Goal: Transaction & Acquisition: Obtain resource

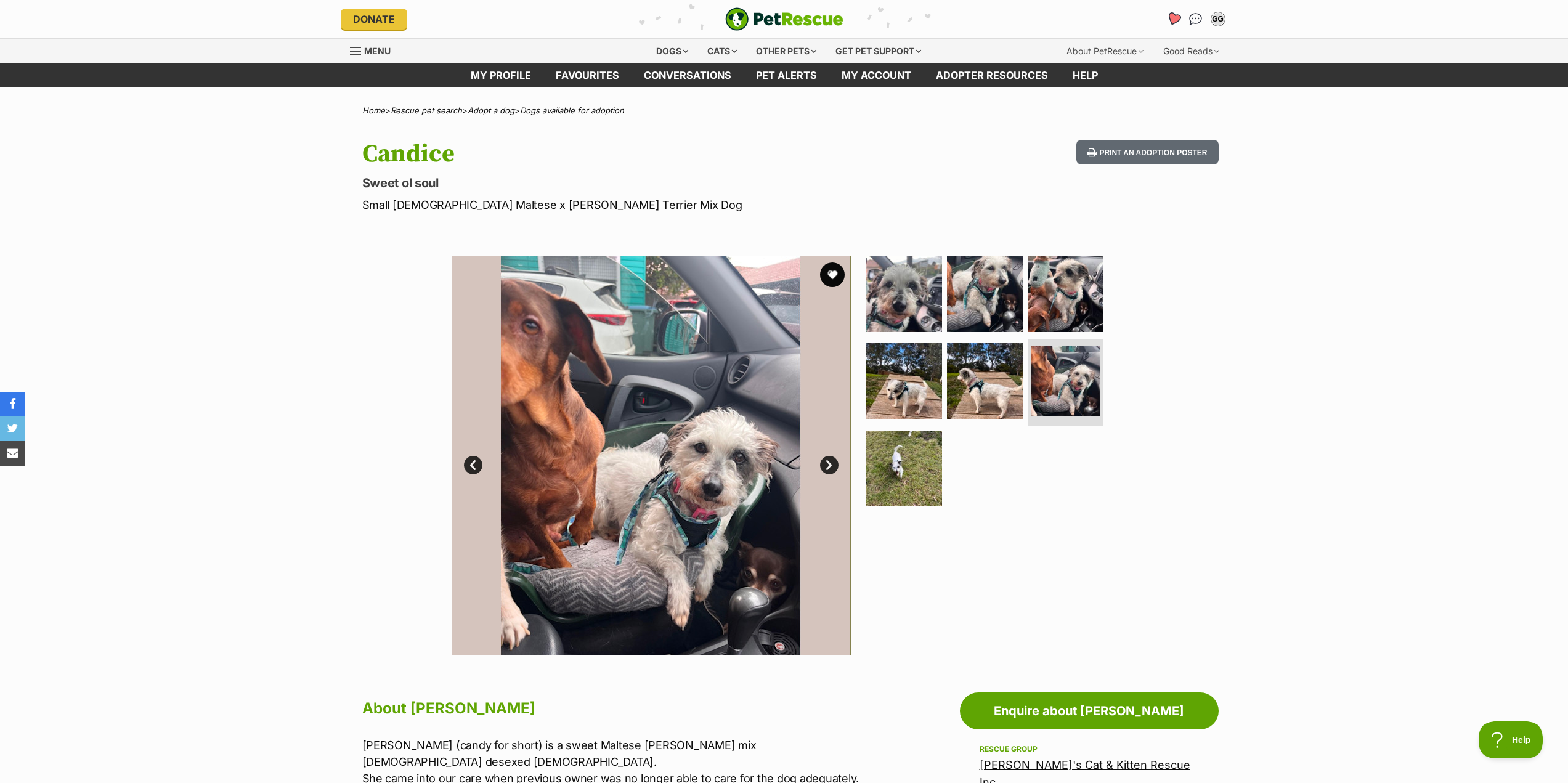
click at [1171, 13] on icon "Favourites" at bounding box center [1173, 19] width 14 height 14
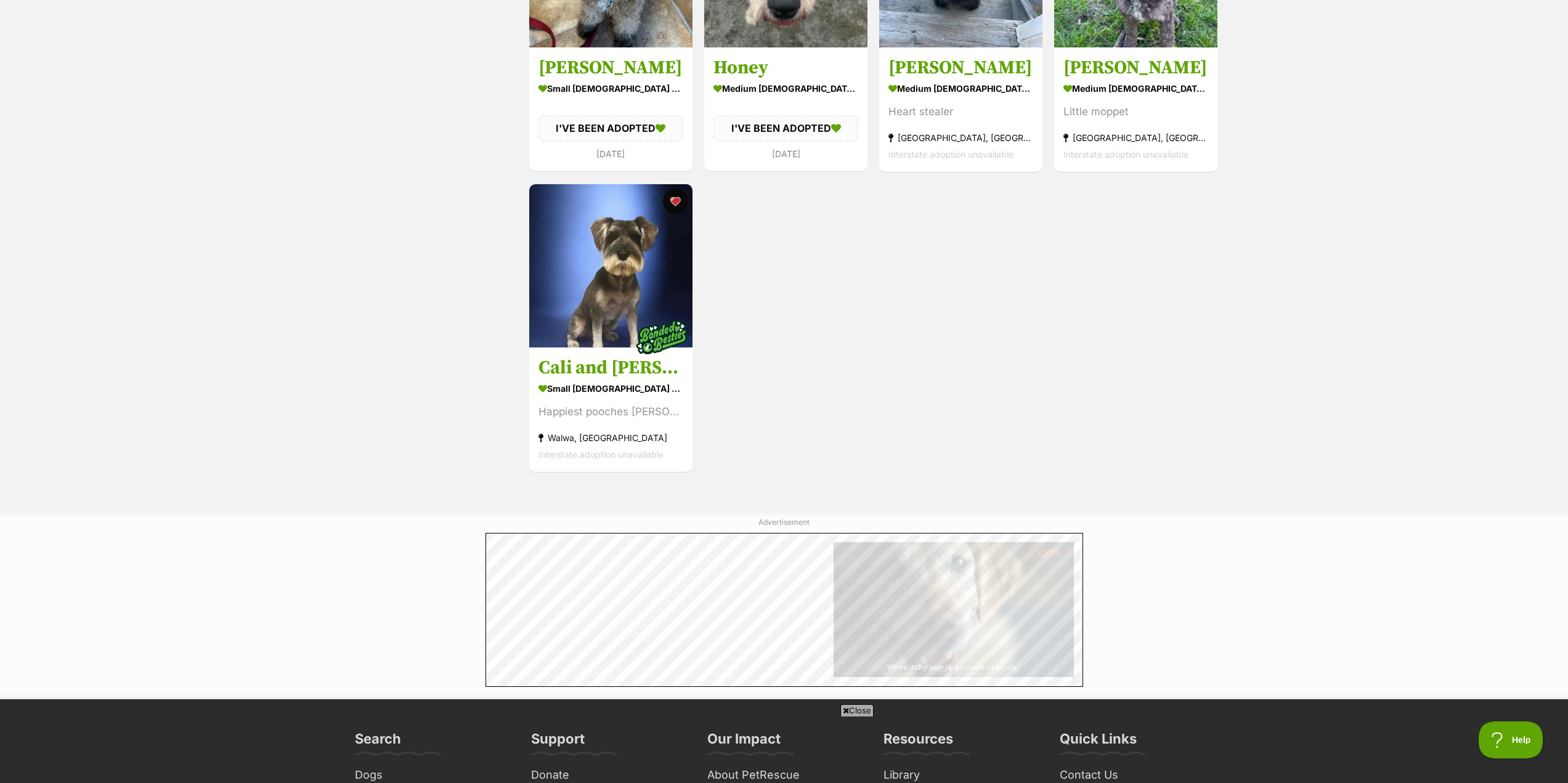
scroll to position [370, 0]
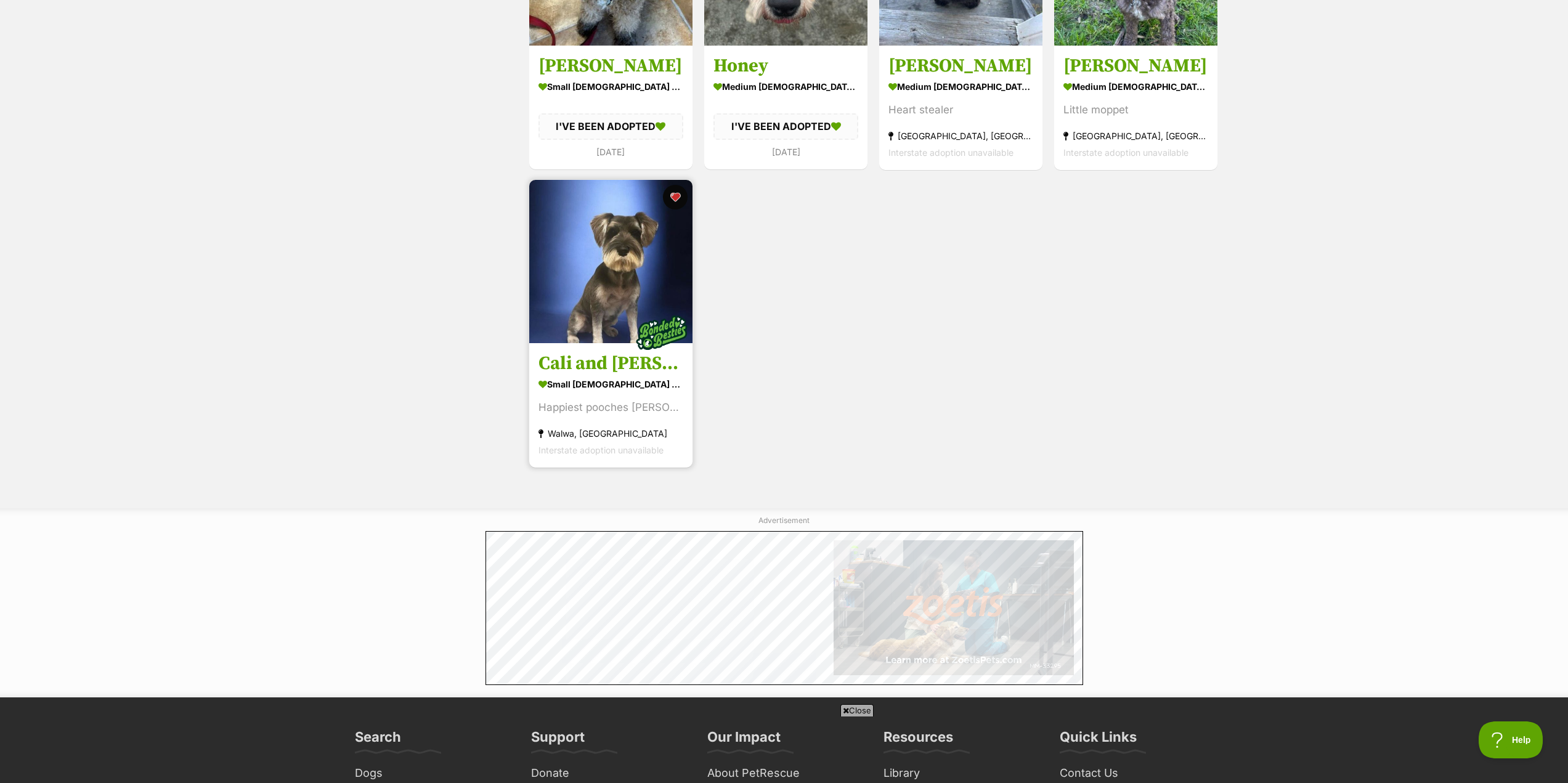
click at [624, 256] on img at bounding box center [610, 261] width 164 height 164
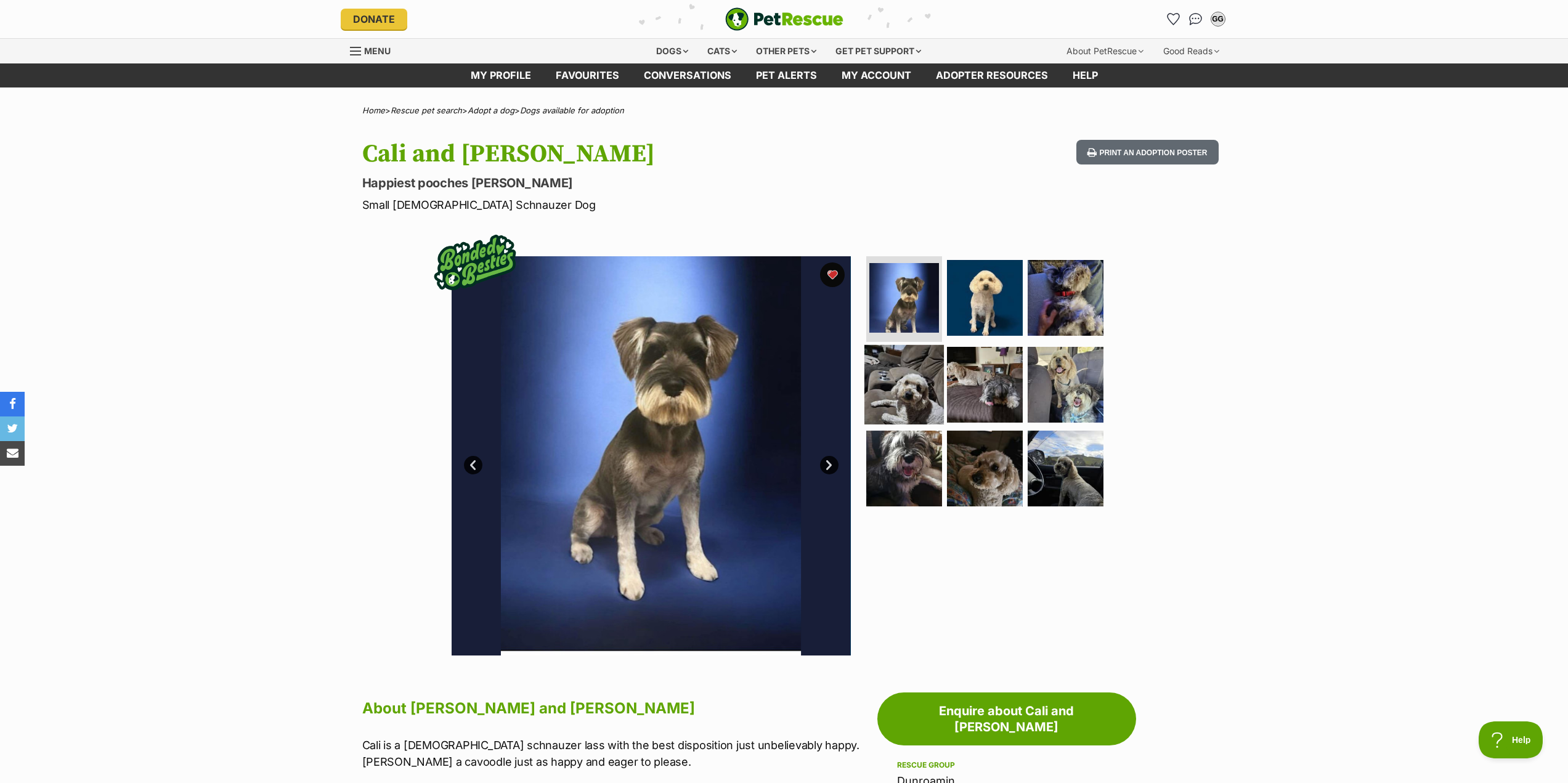
click at [908, 385] on img at bounding box center [904, 384] width 80 height 80
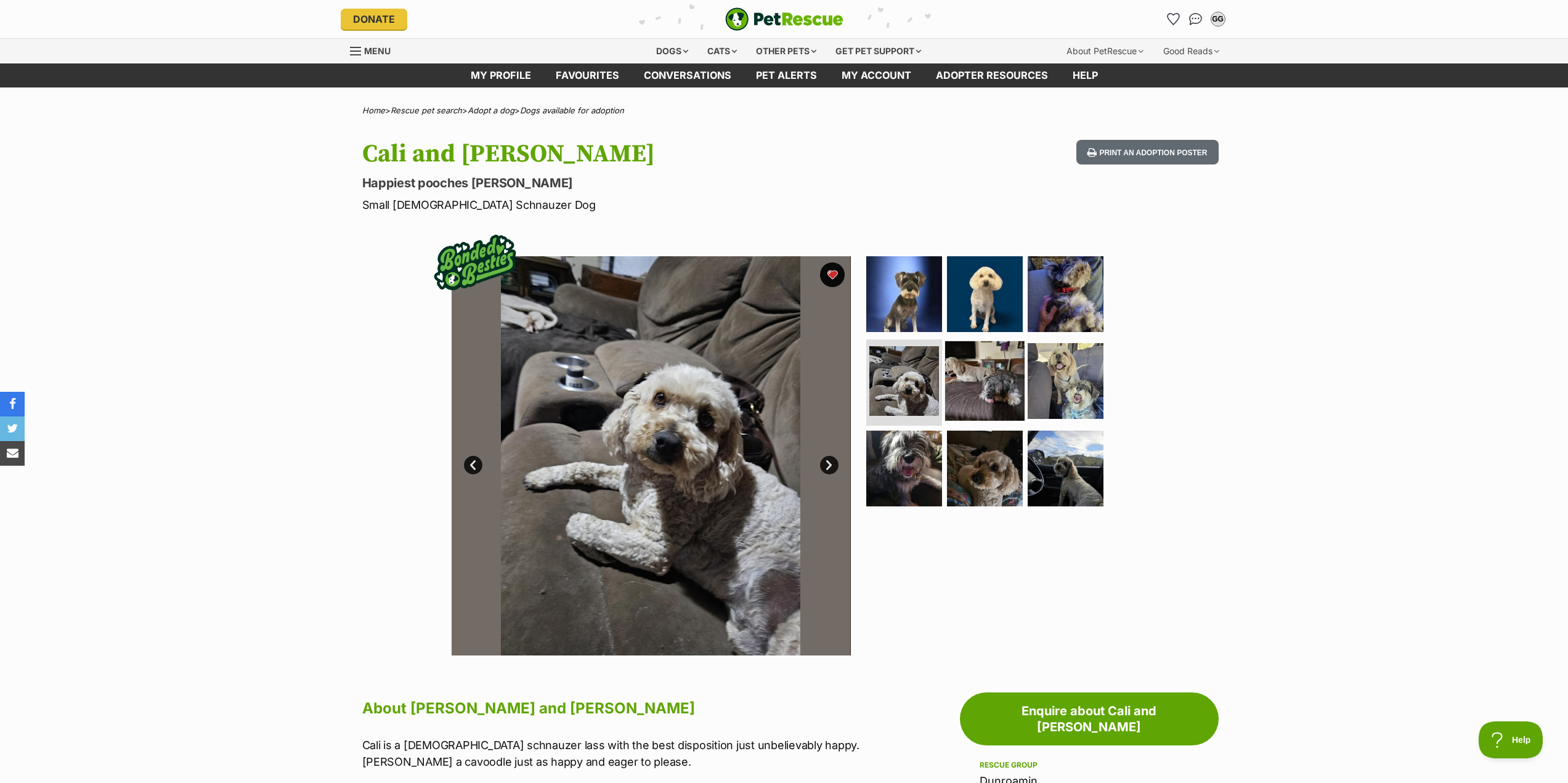
click at [973, 380] on img at bounding box center [985, 381] width 80 height 80
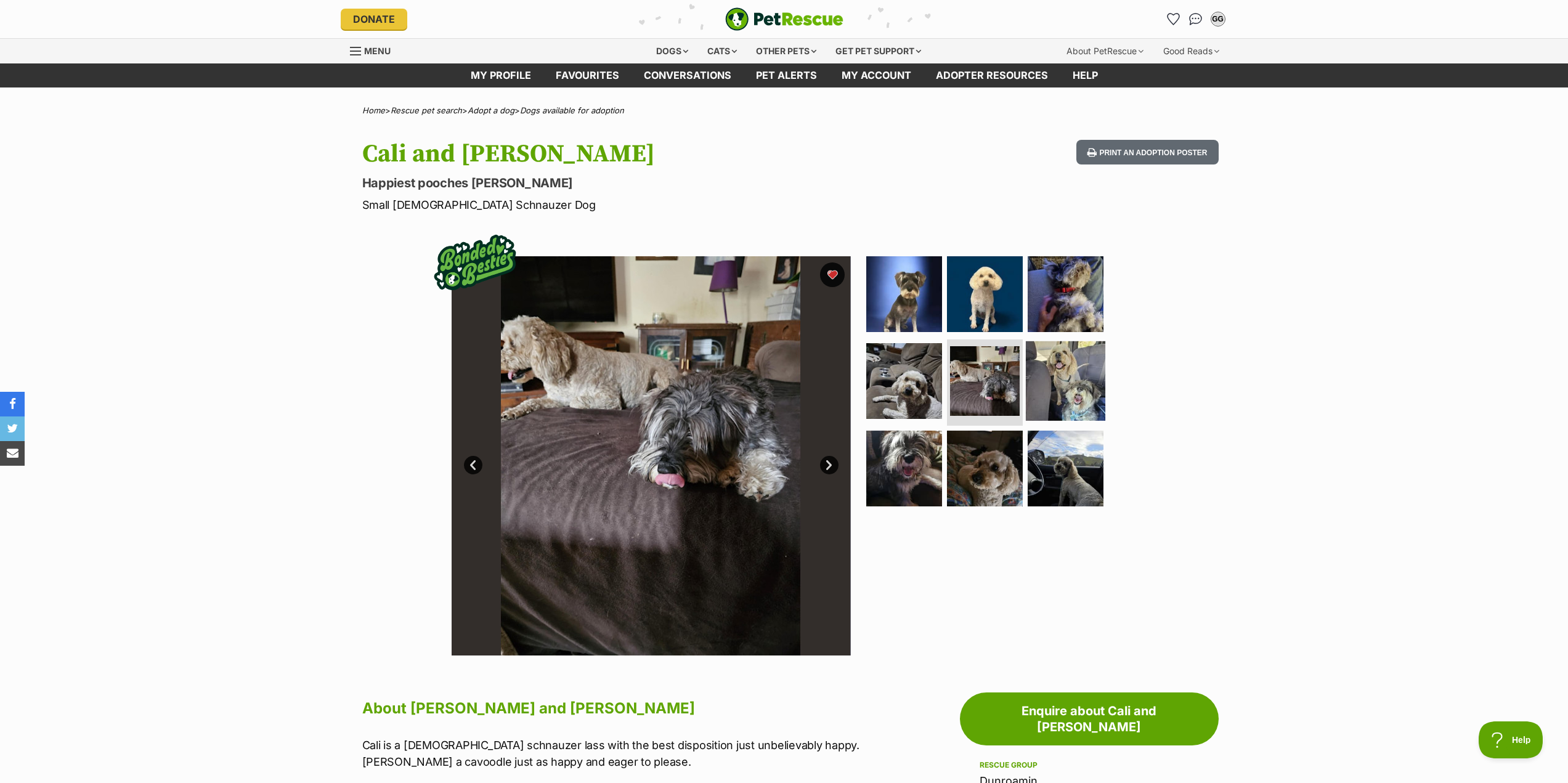
click at [1082, 379] on img at bounding box center [1065, 381] width 80 height 80
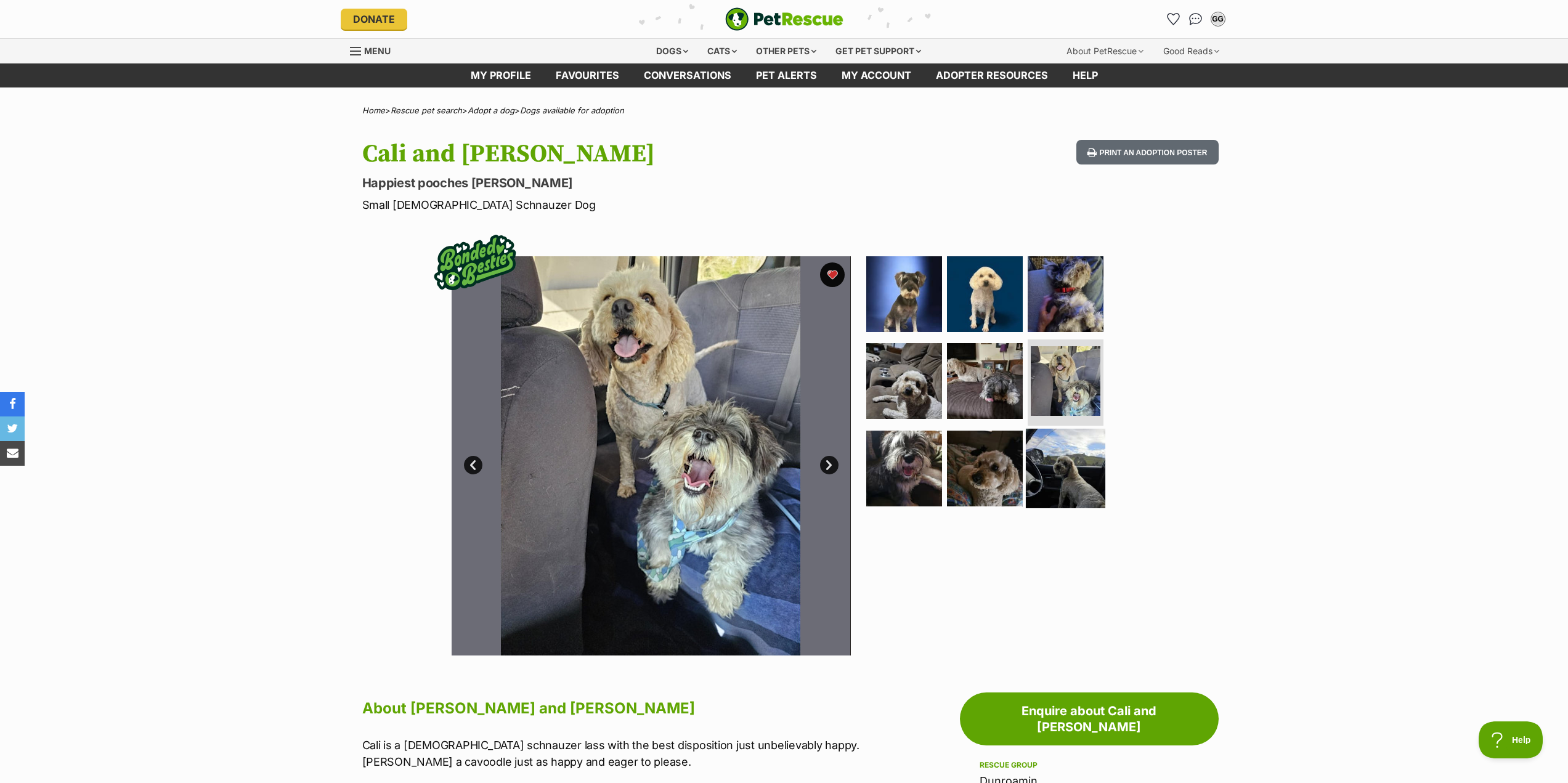
click at [1046, 480] on img at bounding box center [1065, 468] width 80 height 80
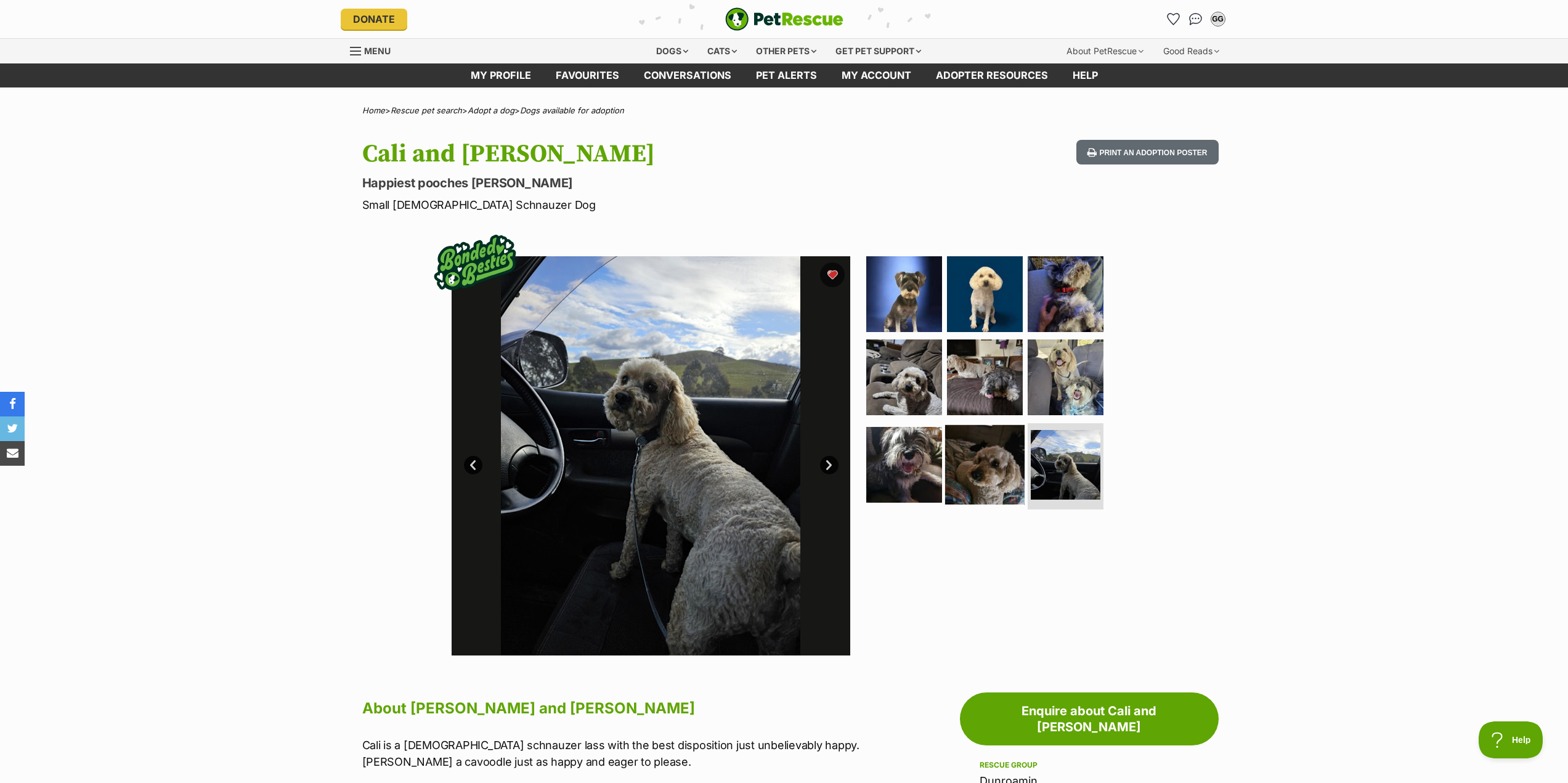
click at [997, 463] on img at bounding box center [985, 465] width 80 height 80
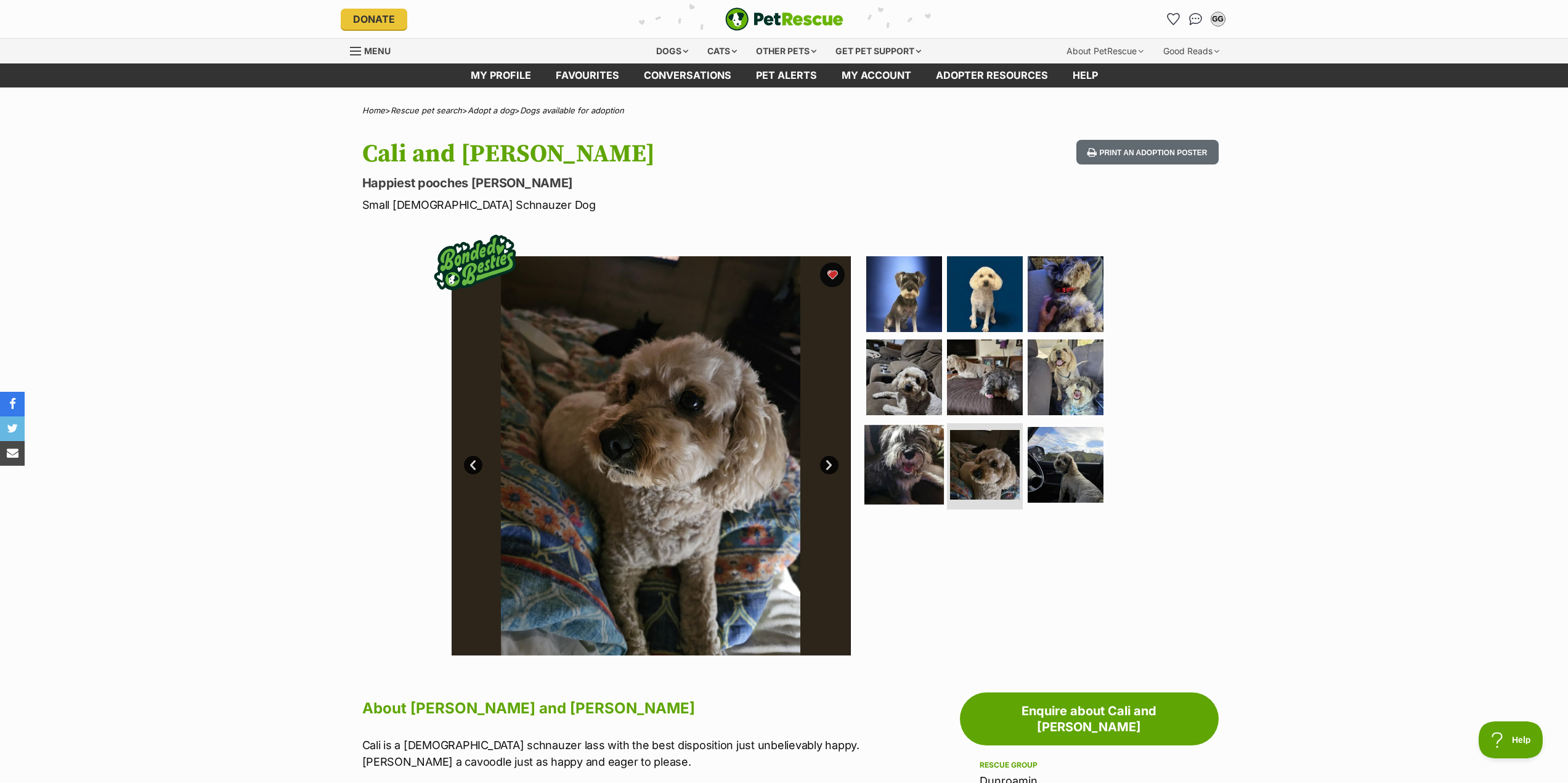
click at [927, 463] on img at bounding box center [904, 465] width 80 height 80
